Goal: Task Accomplishment & Management: Complete application form

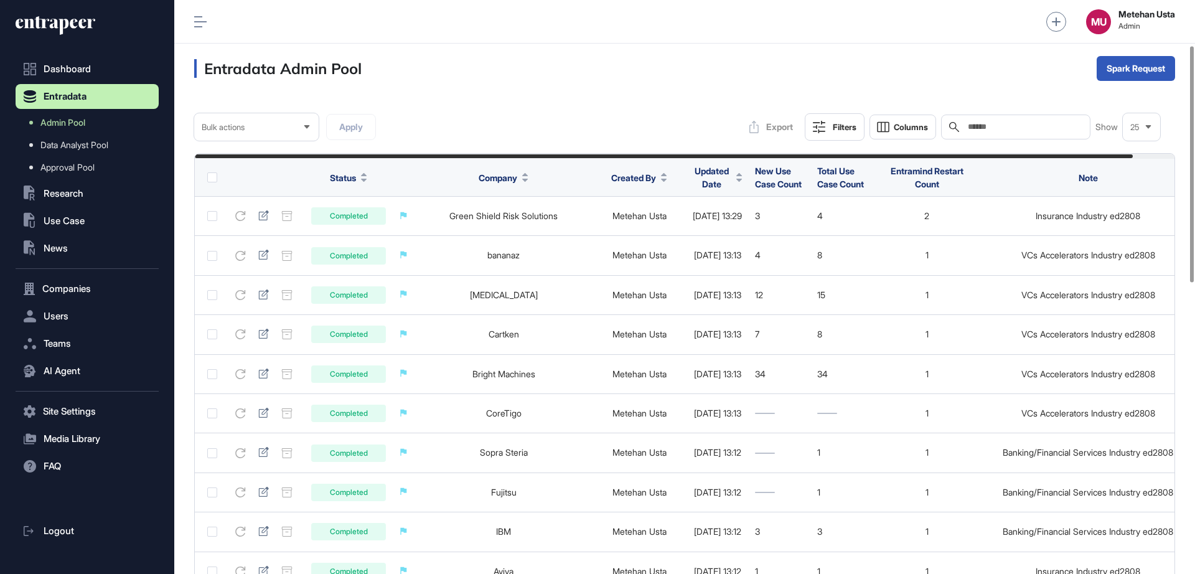
scroll to position [110, 0]
click at [1151, 120] on div "Bulk" at bounding box center [1135, 118] width 77 height 20
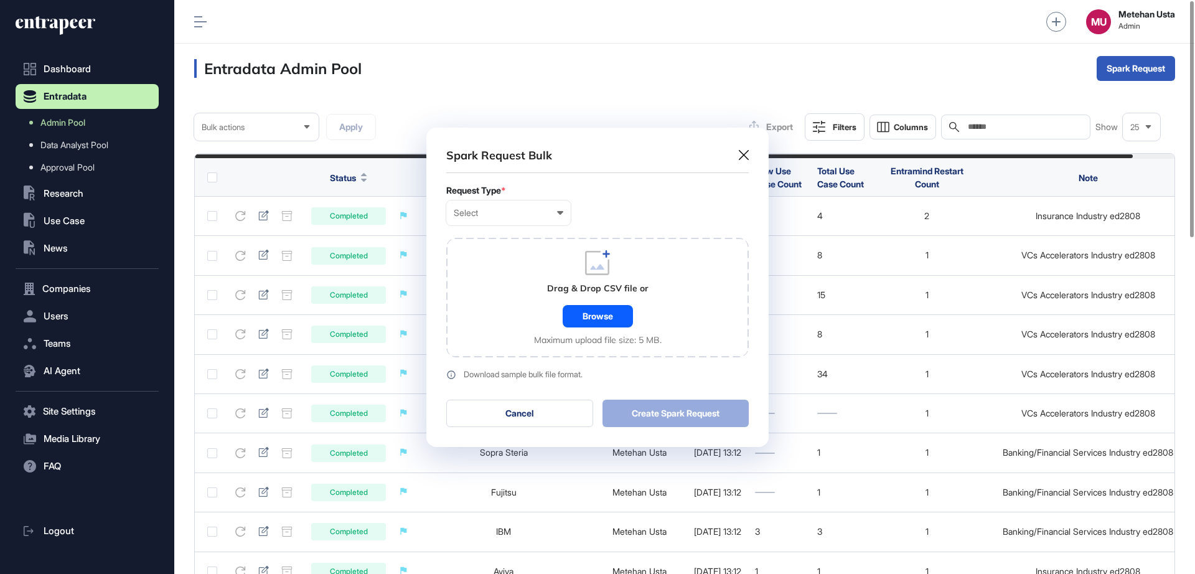
scroll to position [1, 6]
drag, startPoint x: 558, startPoint y: 213, endPoint x: 503, endPoint y: 273, distance: 81.5
click at [554, 214] on div "Select" at bounding box center [509, 213] width 110 height 10
click at [0, 0] on div "Customer Request ID" at bounding box center [0, 0] width 0 height 0
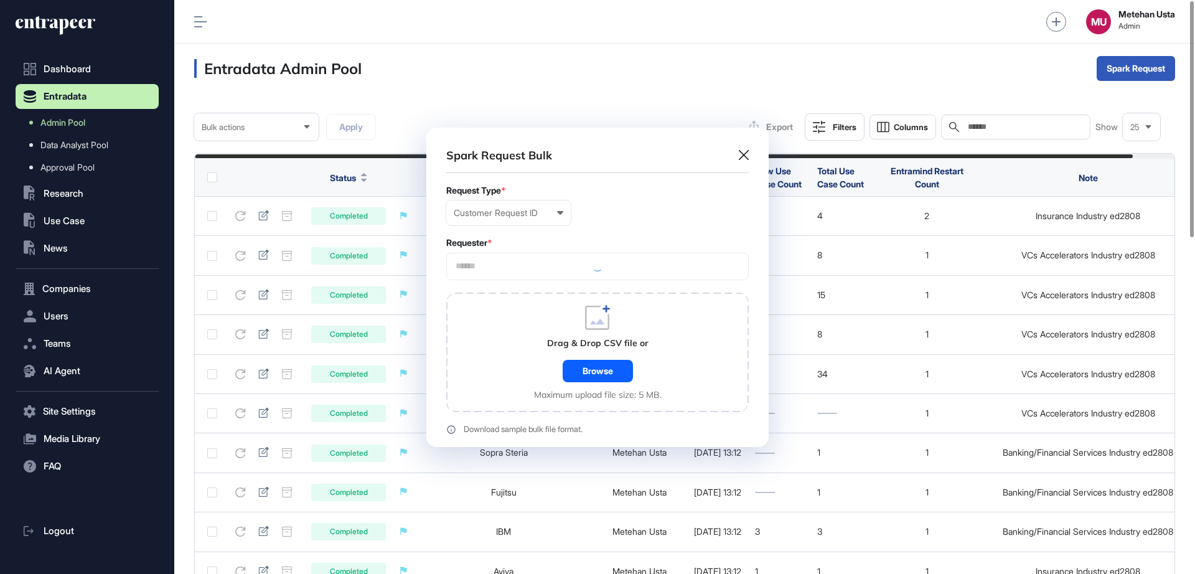
scroll to position [374, 342]
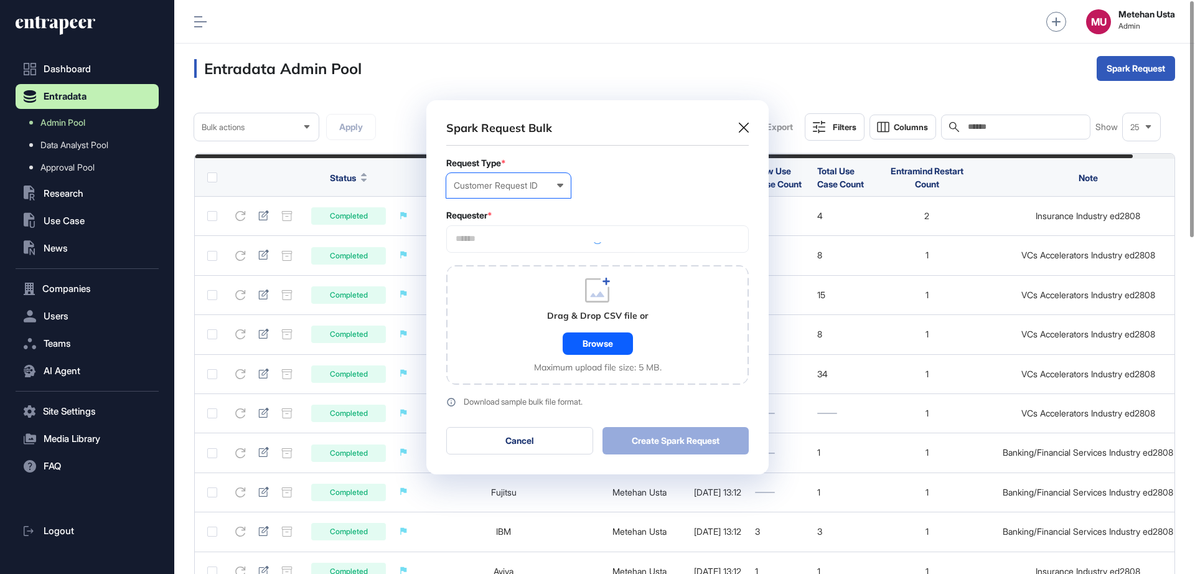
click at [505, 195] on div "Customer Request ID User Company Customer Request ID" at bounding box center [508, 185] width 124 height 25
click at [0, 0] on div "Company" at bounding box center [0, 0] width 0 height 0
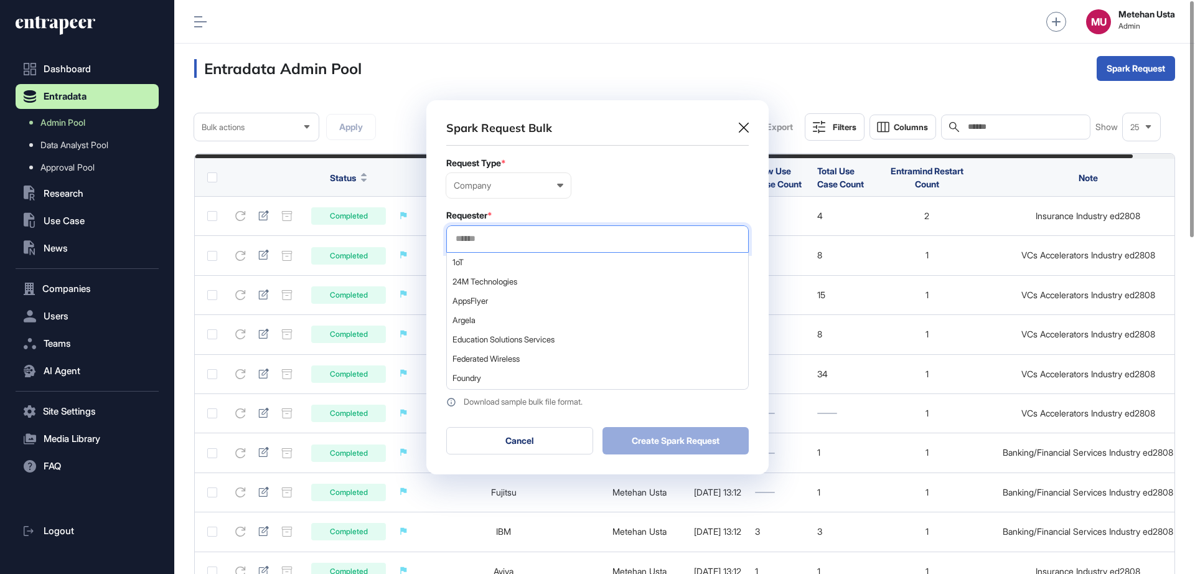
click at [484, 236] on input "text" at bounding box center [597, 238] width 286 height 11
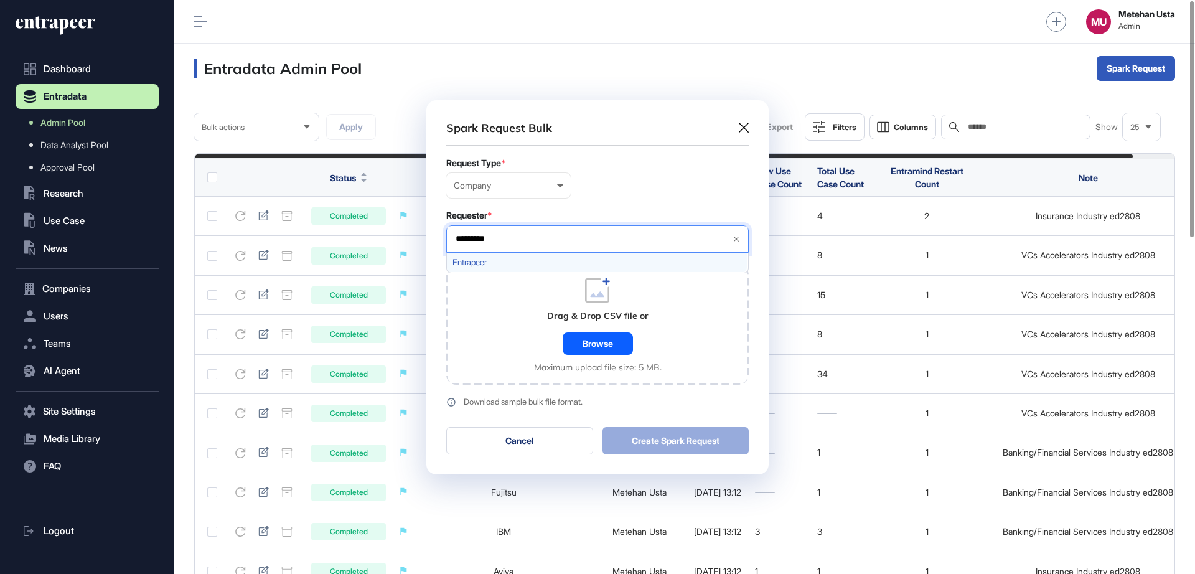
type input "*********"
click at [494, 261] on span "Entrapeer" at bounding box center [596, 262] width 289 height 9
click at [565, 208] on form "Request Type * Company User Company Customer Request ID Requester * Entrapeer *…" at bounding box center [597, 282] width 302 height 249
click at [608, 324] on div "Drag & Drop CSV file or Browse Maximum upload file size: 5 MB." at bounding box center [598, 325] width 128 height 95
click at [597, 336] on div "Browse" at bounding box center [598, 343] width 70 height 22
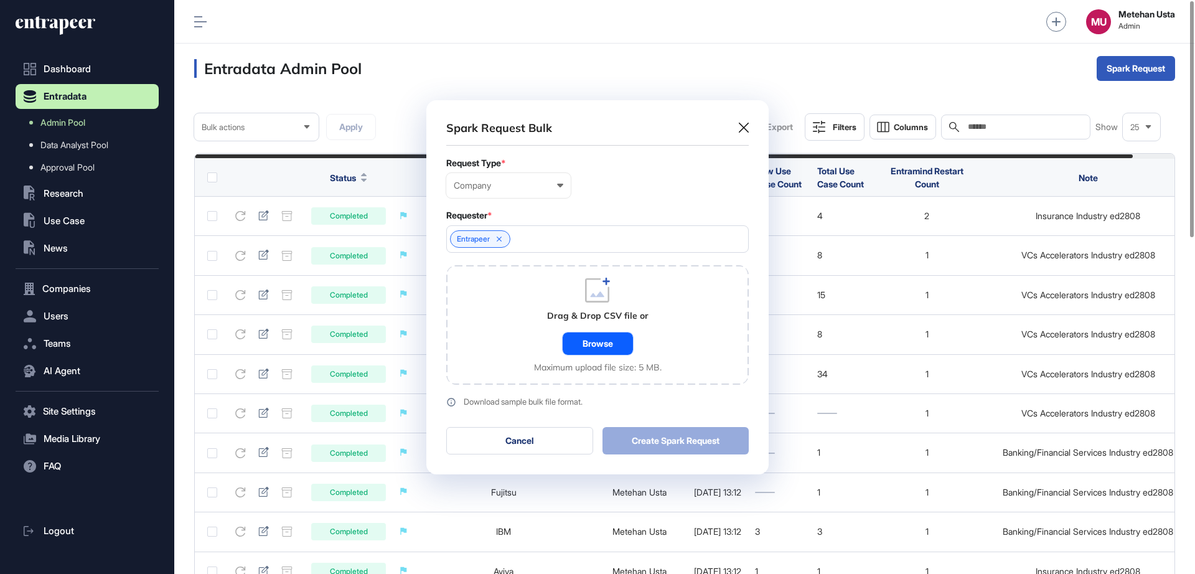
scroll to position [405, 342]
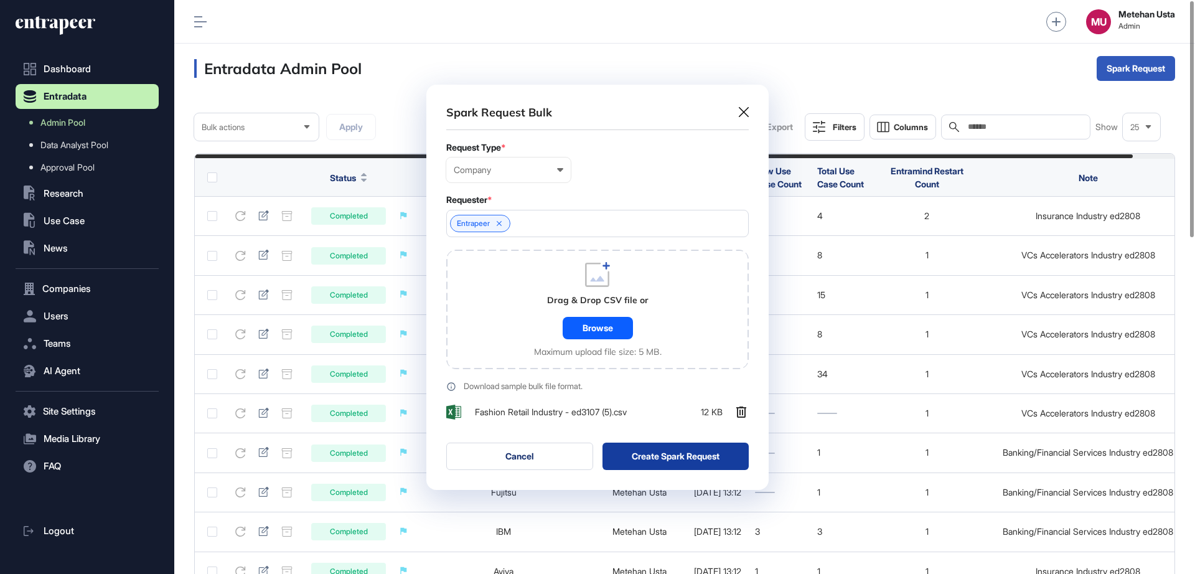
click at [686, 445] on button "Create Spark Request" at bounding box center [675, 455] width 147 height 27
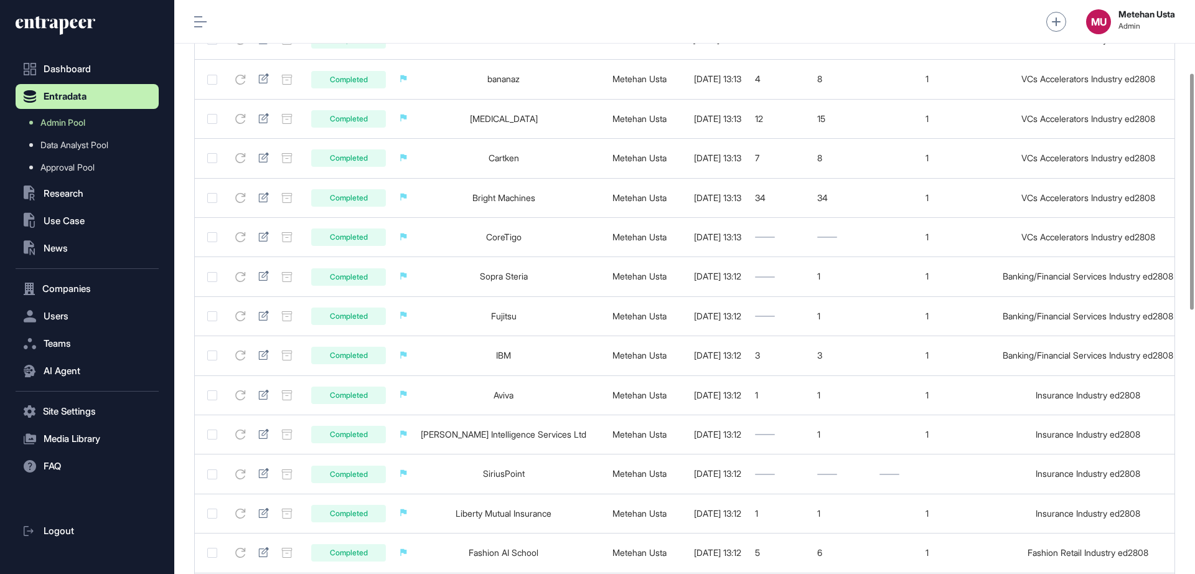
scroll to position [0, 0]
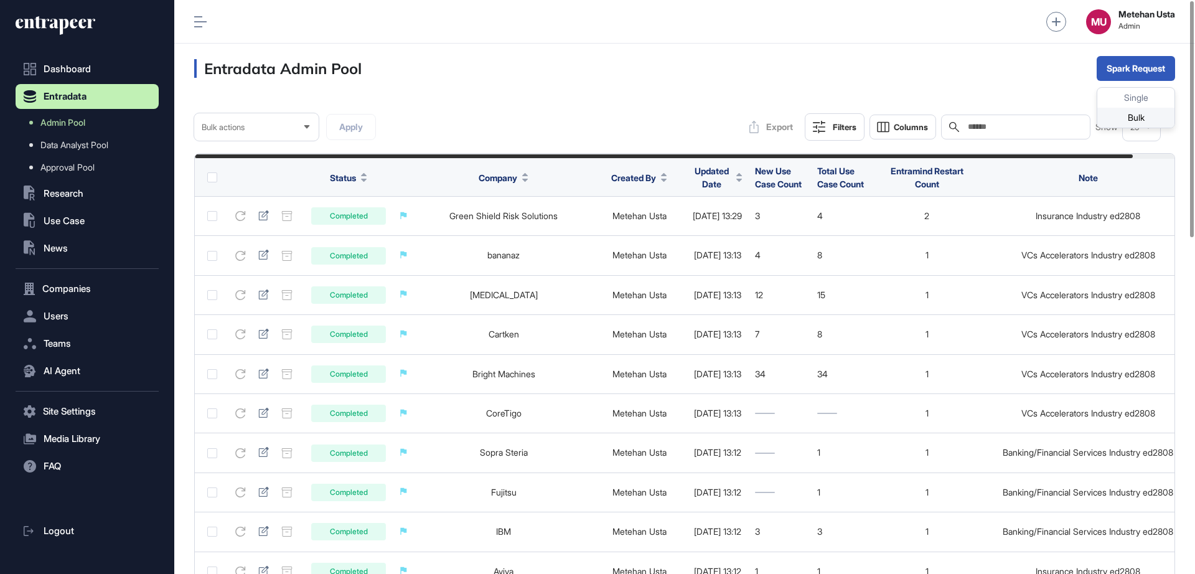
click at [1131, 119] on div "Bulk" at bounding box center [1135, 118] width 77 height 20
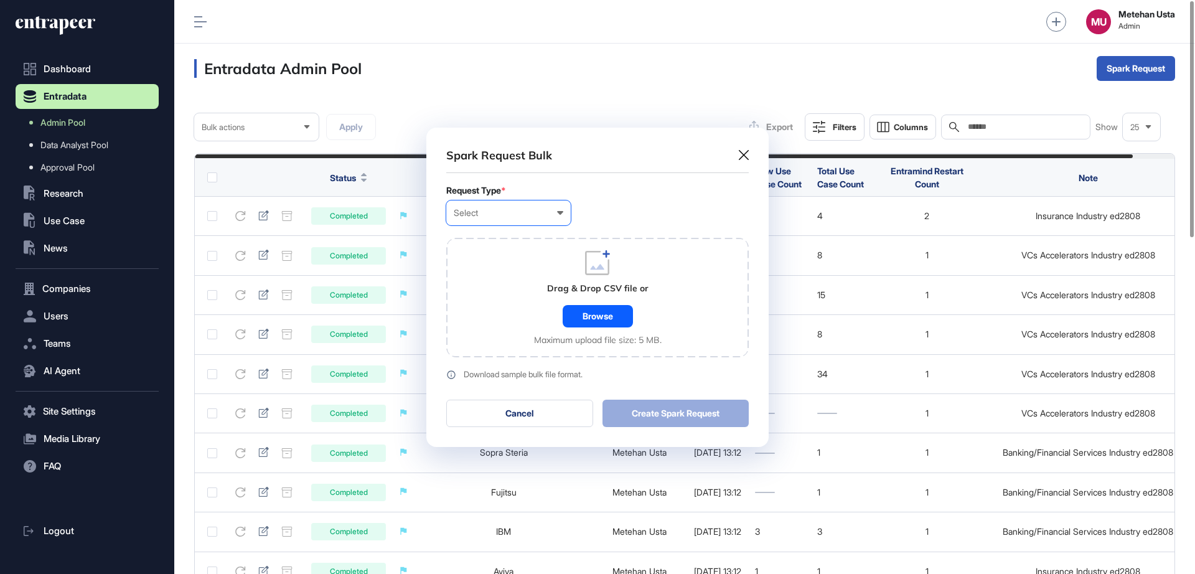
scroll to position [1, 6]
click at [496, 221] on div "Select User Company Customer Request ID" at bounding box center [508, 212] width 124 height 25
click at [0, 0] on div "Company" at bounding box center [0, 0] width 0 height 0
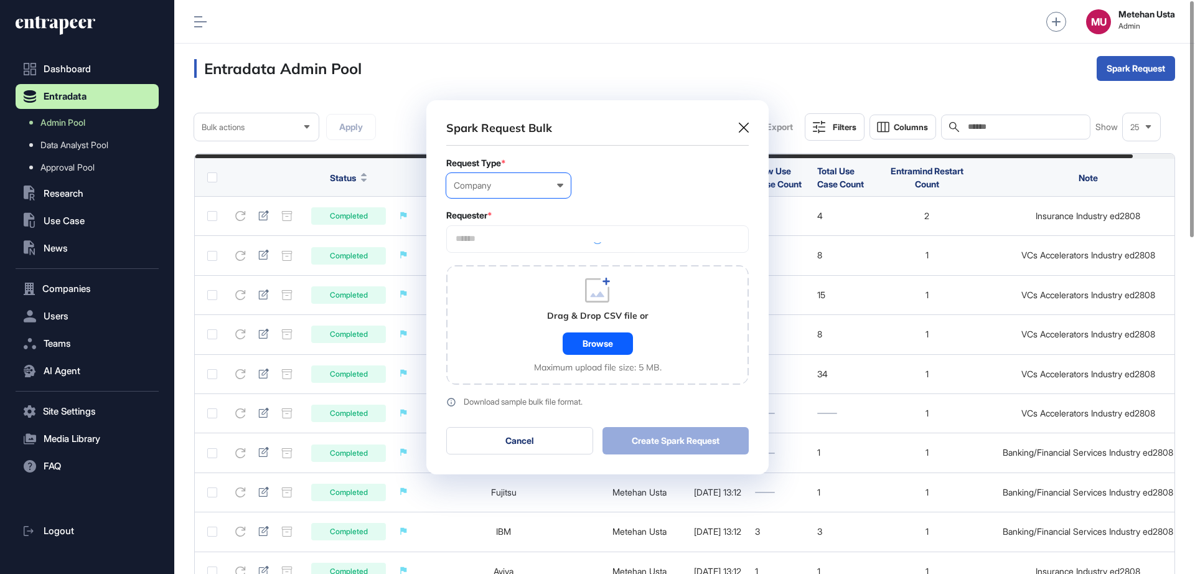
scroll to position [374, 342]
click at [520, 242] on input "text" at bounding box center [597, 238] width 286 height 11
type input "*********"
click at [490, 264] on span "Entrapeer" at bounding box center [596, 262] width 289 height 9
click at [568, 212] on div "Requester *" at bounding box center [597, 215] width 302 height 10
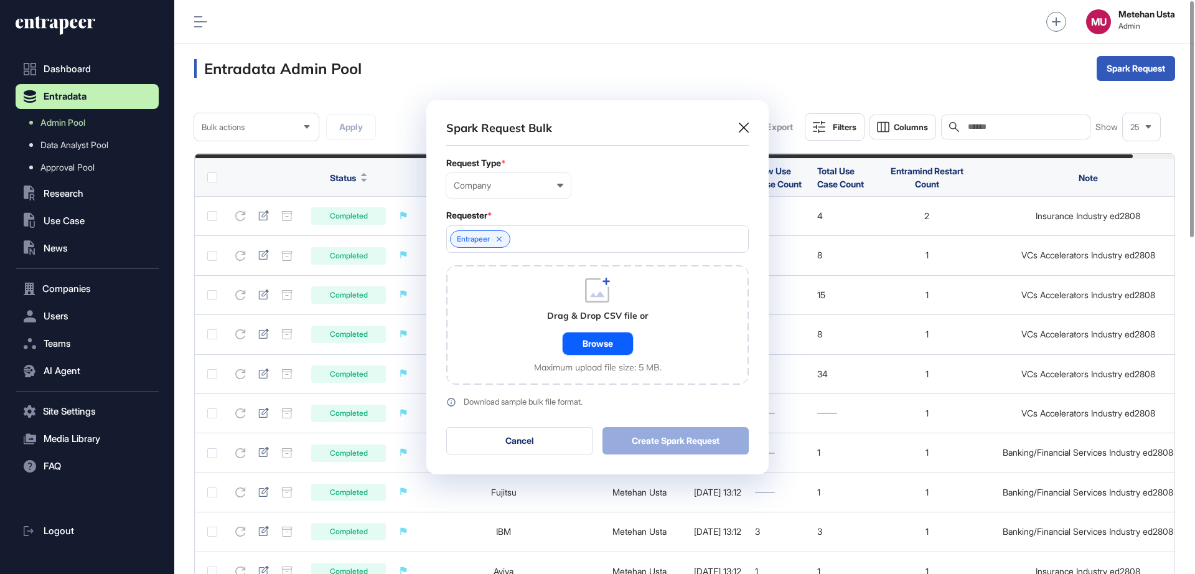
click at [598, 337] on div "Browse" at bounding box center [598, 343] width 70 height 22
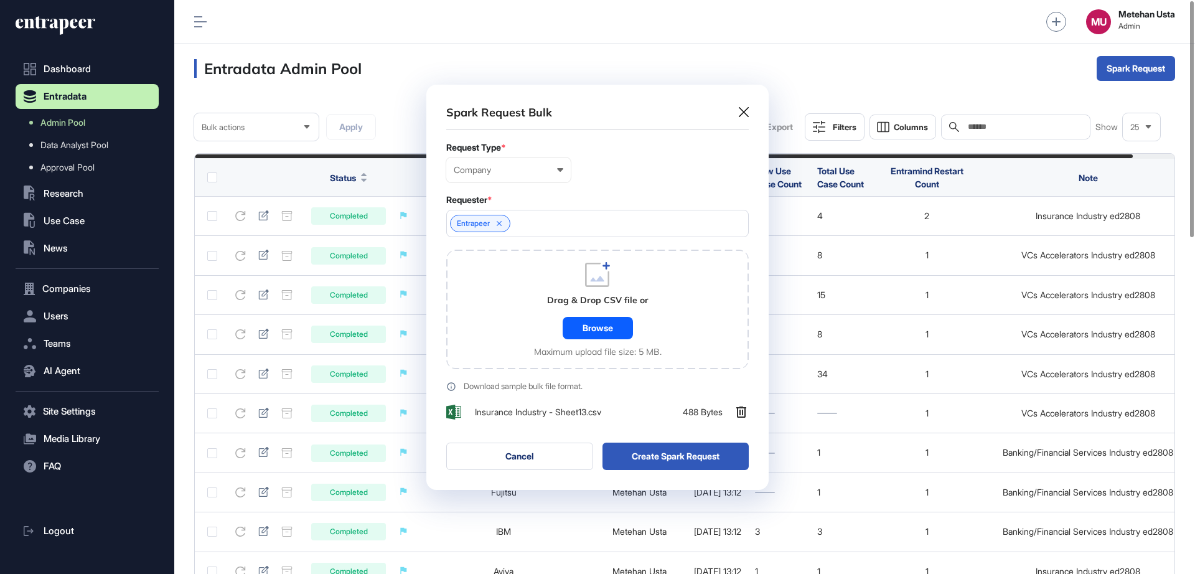
click at [658, 470] on div "Spark Request Bulk Request Type * Company User Company Customer Request ID Requ…" at bounding box center [597, 287] width 342 height 405
click at [670, 456] on button "Create Spark Request" at bounding box center [675, 455] width 147 height 27
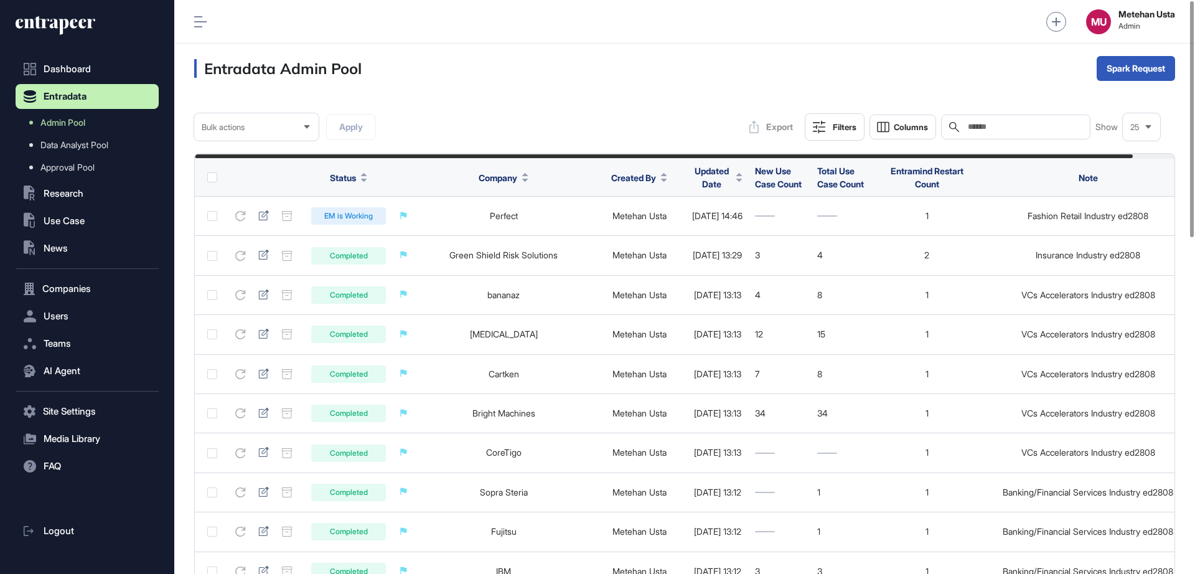
click at [692, 183] on span "Updated Date" at bounding box center [711, 177] width 39 height 26
click at [669, 124] on div "Bulk actions Apply Export Filters Columns Search Show 25" at bounding box center [684, 126] width 981 height 27
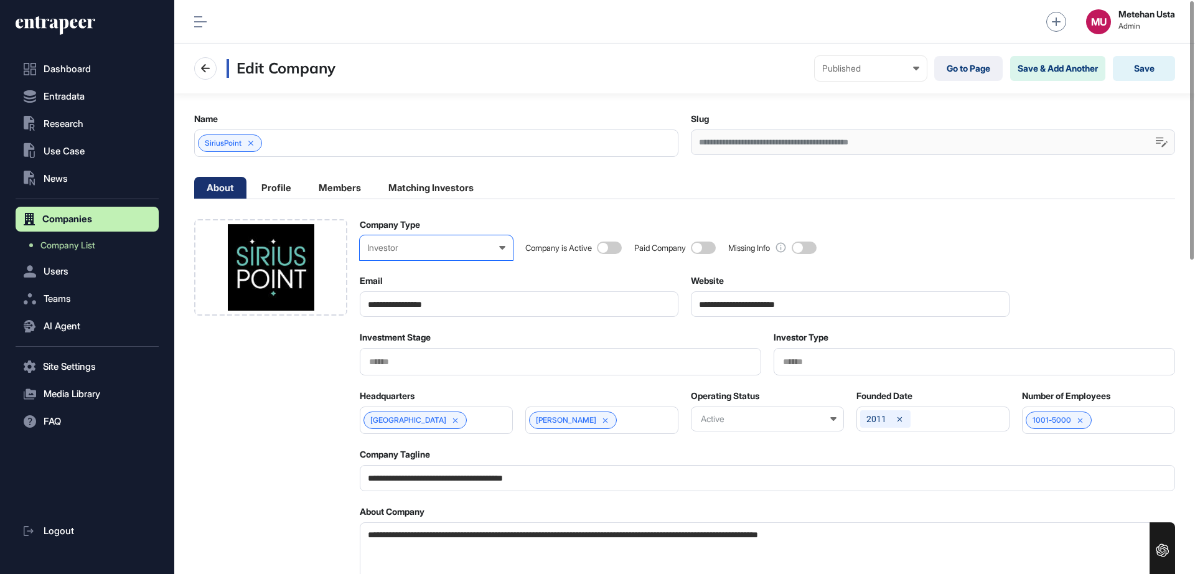
click at [459, 251] on div "Investor" at bounding box center [436, 248] width 138 height 10
click at [0, 0] on div "Startup" at bounding box center [0, 0] width 0 height 0
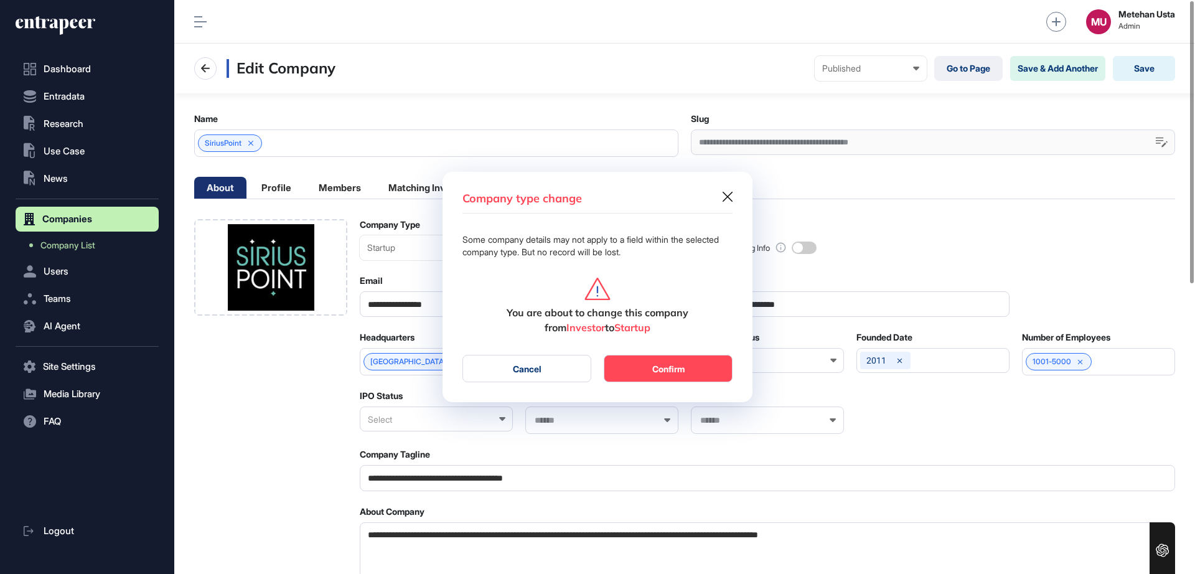
click at [684, 376] on button "Confirm" at bounding box center [668, 368] width 129 height 27
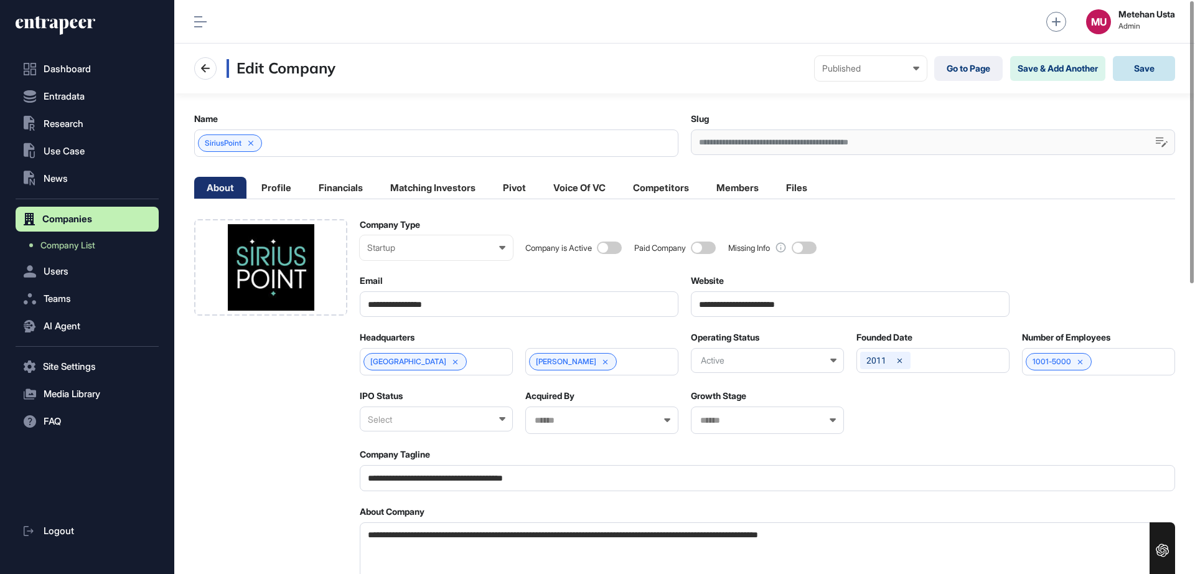
click at [1146, 73] on button "Save" at bounding box center [1144, 68] width 62 height 25
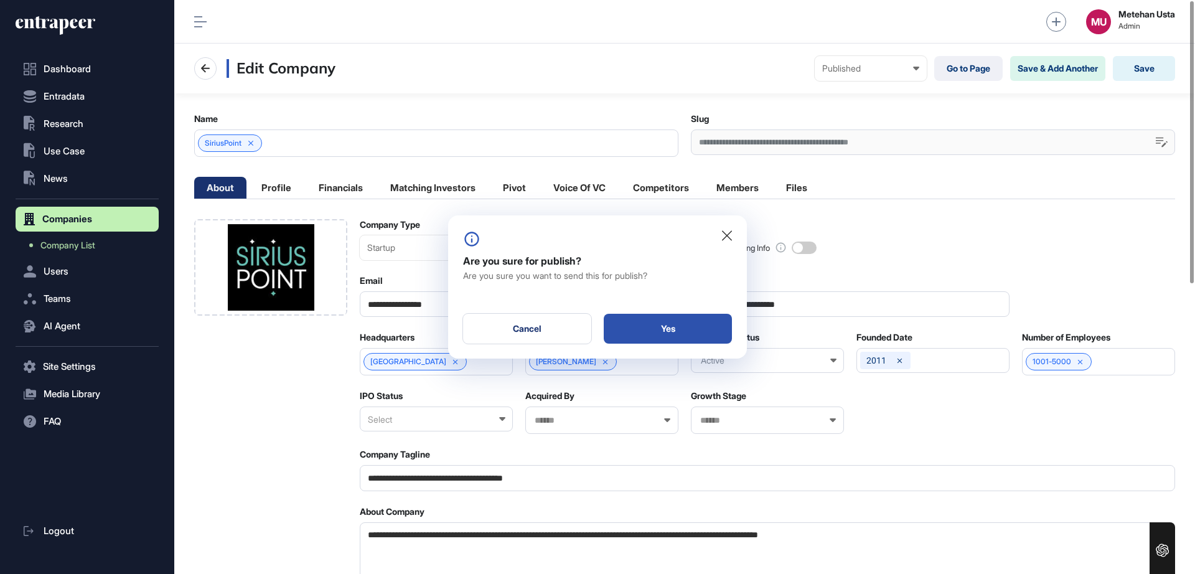
click at [671, 332] on div "Yes" at bounding box center [668, 329] width 128 height 30
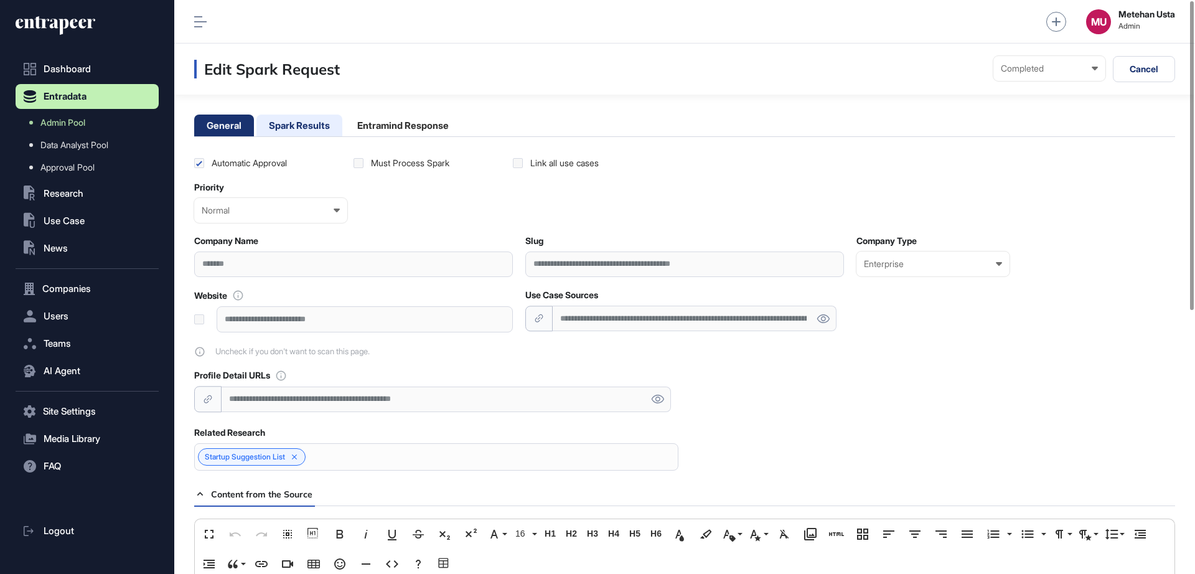
click at [291, 128] on li "Spark Results" at bounding box center [299, 126] width 86 height 22
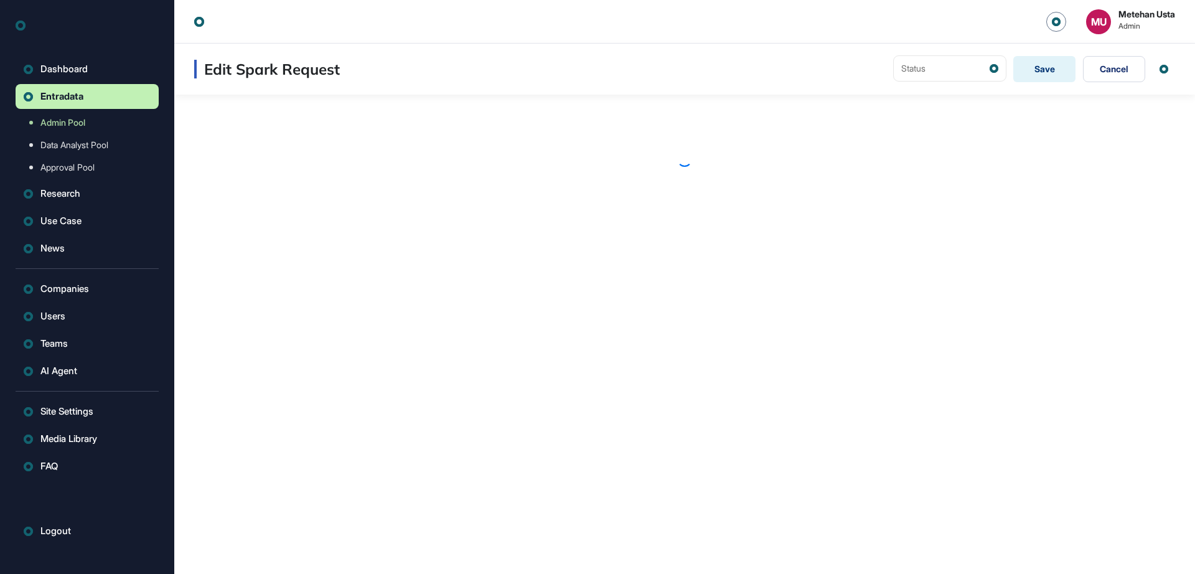
scroll to position [1, 1]
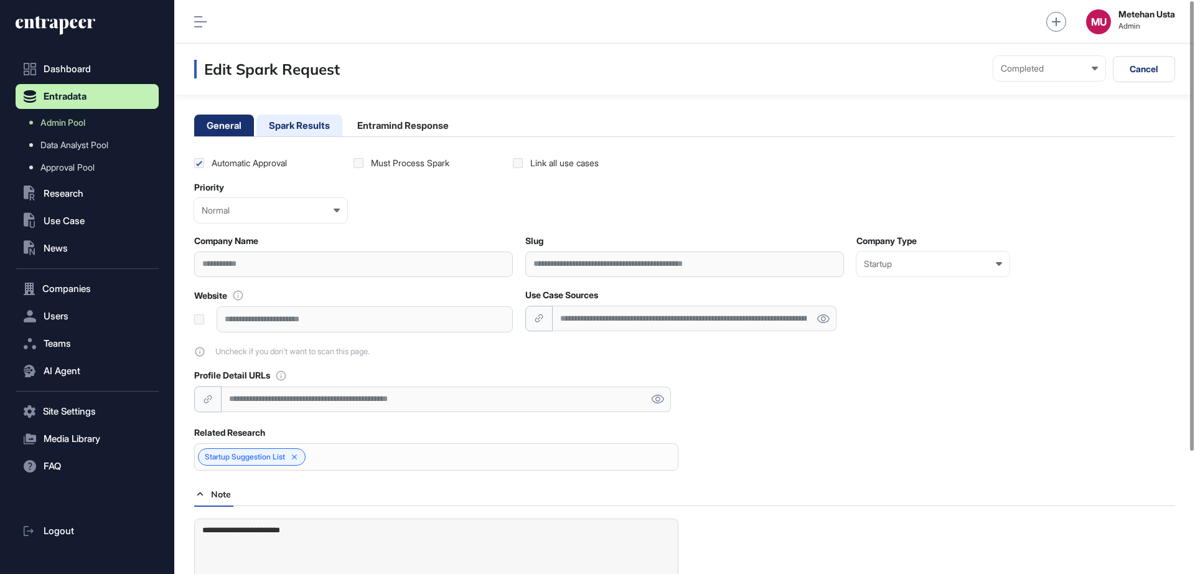
click at [289, 125] on li "Spark Results" at bounding box center [299, 126] width 86 height 22
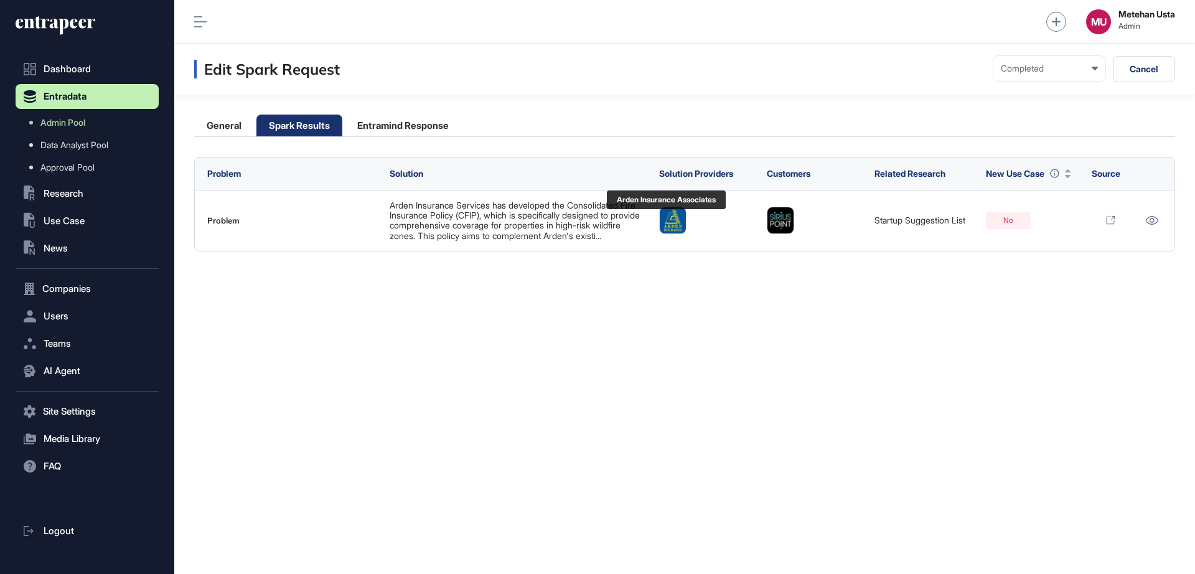
drag, startPoint x: 665, startPoint y: 219, endPoint x: 1019, endPoint y: 366, distance: 383.9
click at [1019, 366] on div "Edit Spark Request Completed Ready In progress Completed EM is Working EM is no…" at bounding box center [684, 309] width 1021 height 530
